Goal: Find specific page/section: Find specific page/section

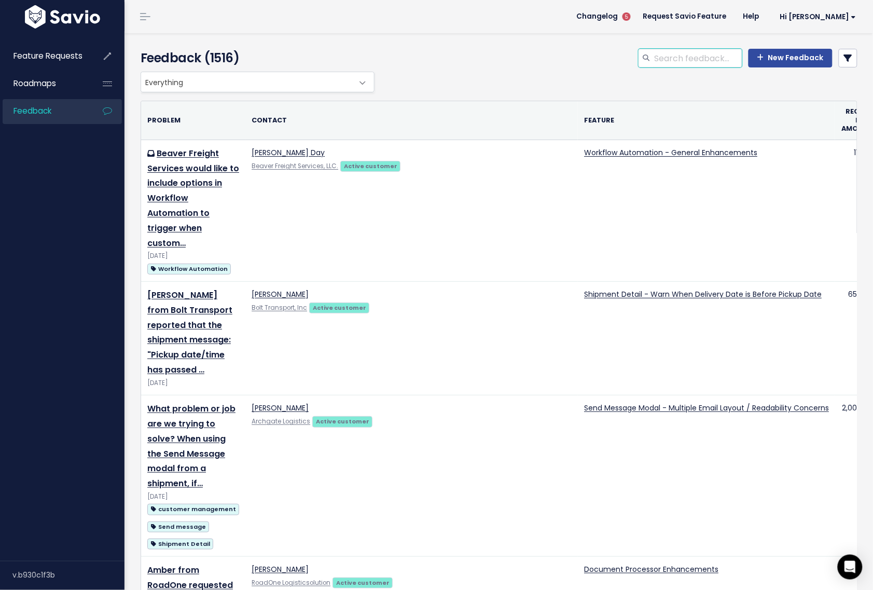
click at [685, 58] on input "search" at bounding box center [698, 58] width 89 height 19
type input "b"
type input "BOL"
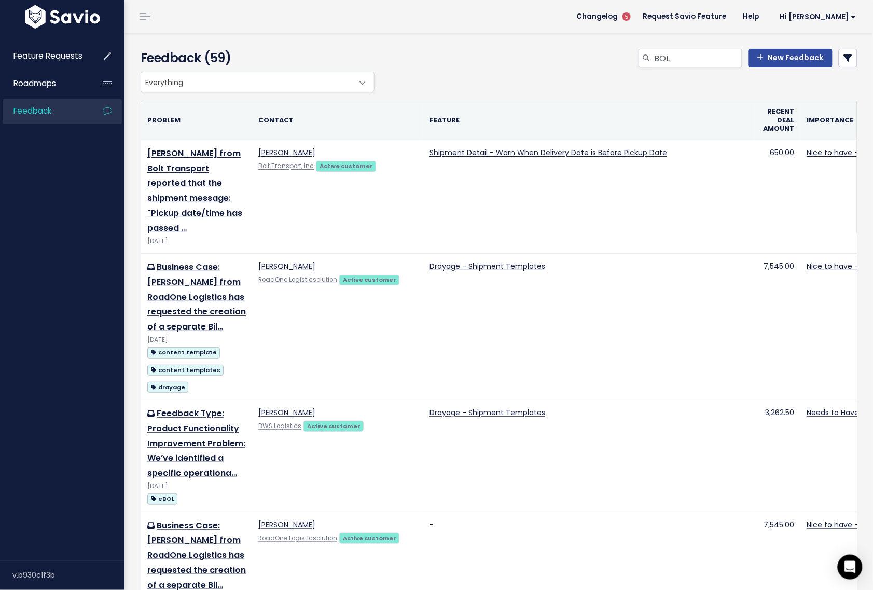
click at [695, 45] on div "Feedback (59) BOL New Feedback" at bounding box center [496, 52] width 745 height 38
click at [693, 57] on input "BOL" at bounding box center [698, 58] width 89 height 19
type input "BOL Multiple"
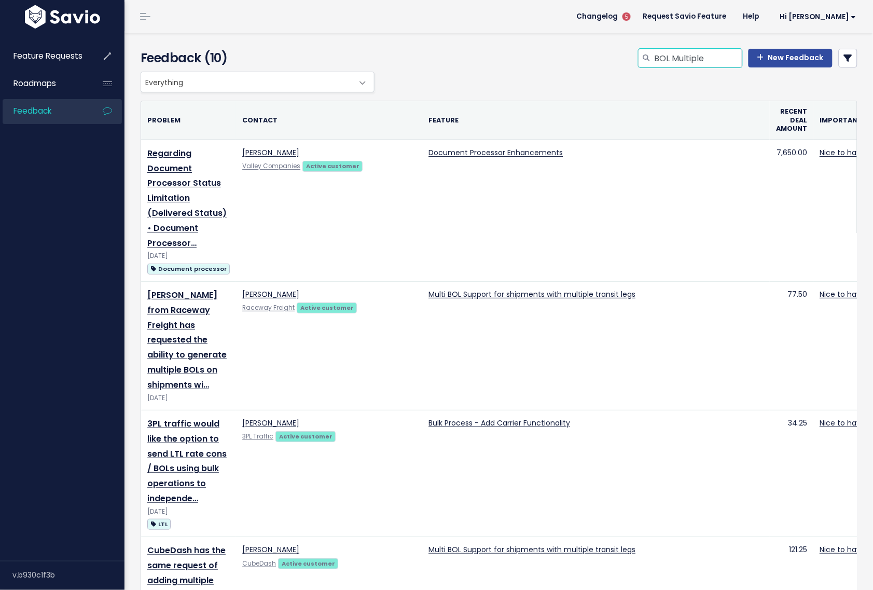
click at [699, 57] on input "BOL Multiple" at bounding box center [698, 58] width 89 height 19
type input "BOL Multistop"
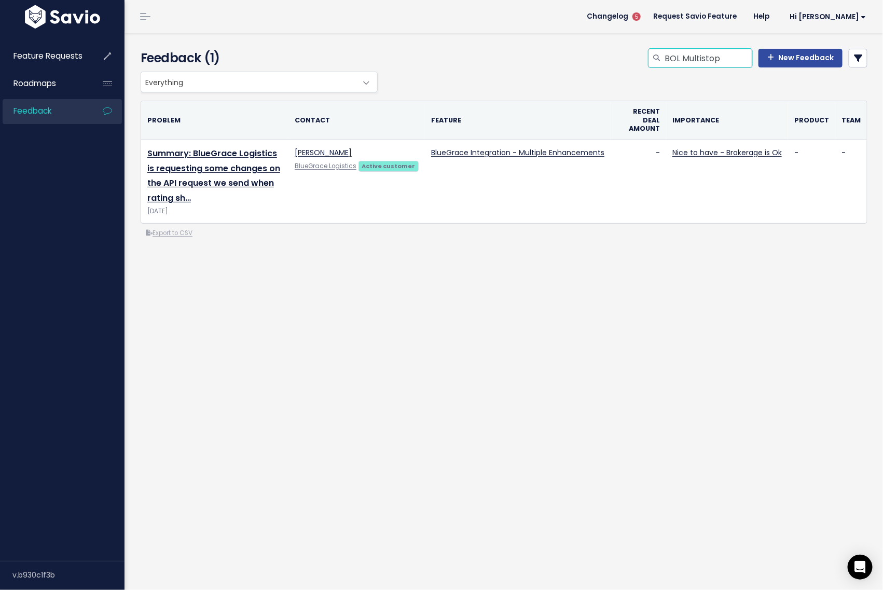
drag, startPoint x: 721, startPoint y: 63, endPoint x: 675, endPoint y: 49, distance: 48.6
click at [675, 49] on input "BOL Multistop" at bounding box center [707, 58] width 89 height 19
paste input "Multistop"
type input "Multistop BOL"
click at [79, 69] on ul "Feature Requests Roadmaps Feedback" at bounding box center [62, 84] width 119 height 80
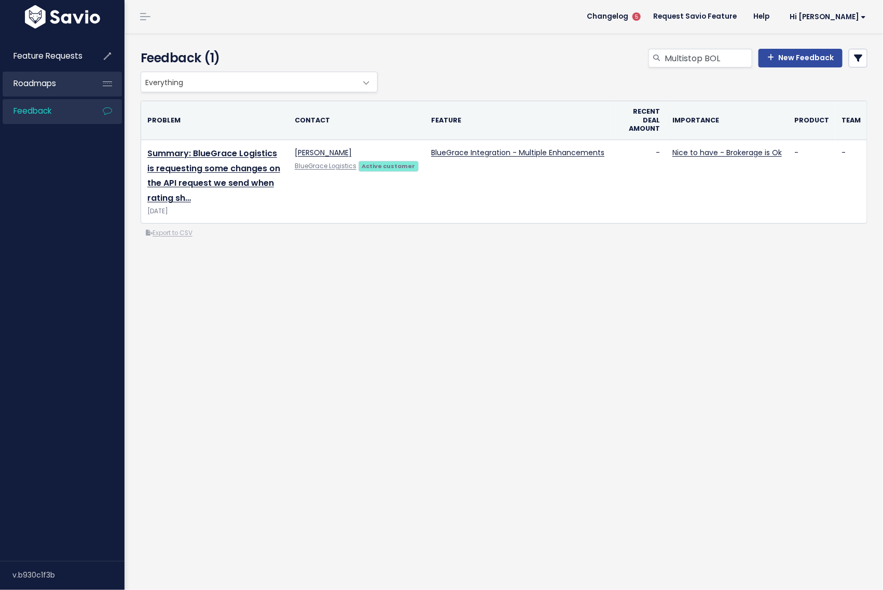
click at [77, 81] on link "Roadmaps" at bounding box center [45, 84] width 84 height 24
